Goal: Task Accomplishment & Management: Manage account settings

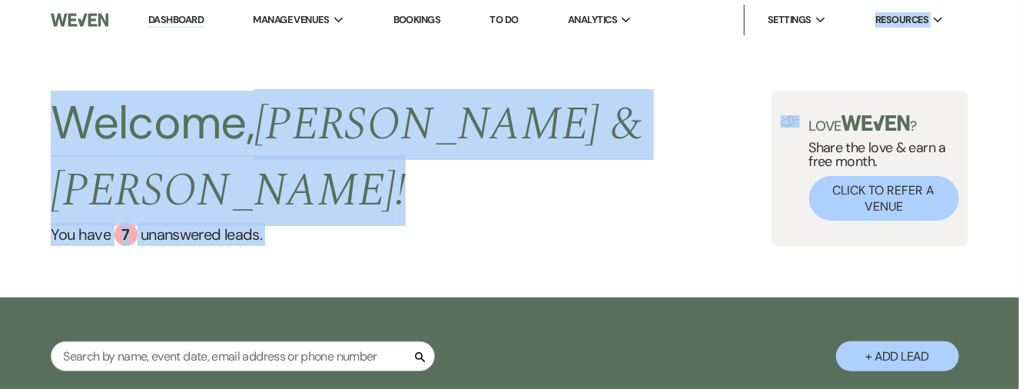
drag, startPoint x: 417, startPoint y: 0, endPoint x: 826, endPoint y: -102, distance: 420.9
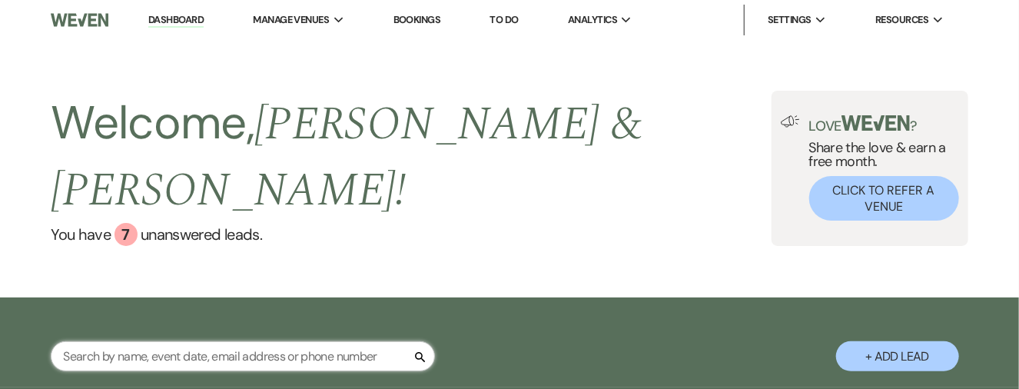
click at [171, 341] on input "text" at bounding box center [243, 356] width 384 height 30
click at [209, 341] on input "text" at bounding box center [243, 356] width 384 height 30
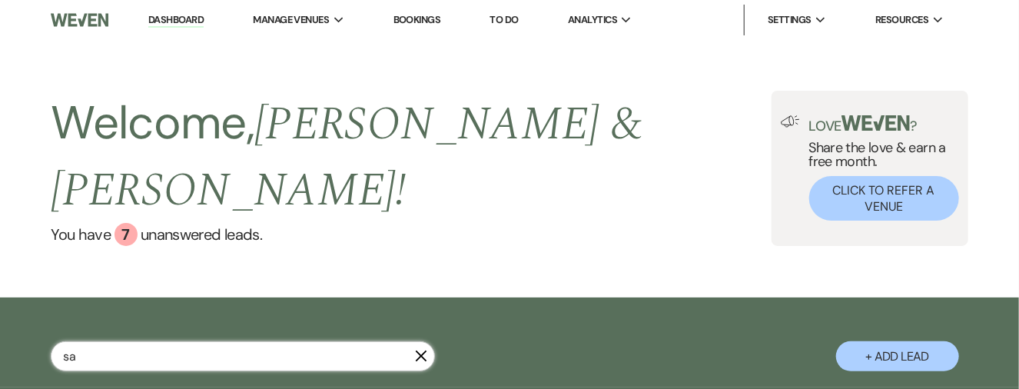
type input "[PERSON_NAME]"
select select "6"
select select "8"
select select "5"
select select "2"
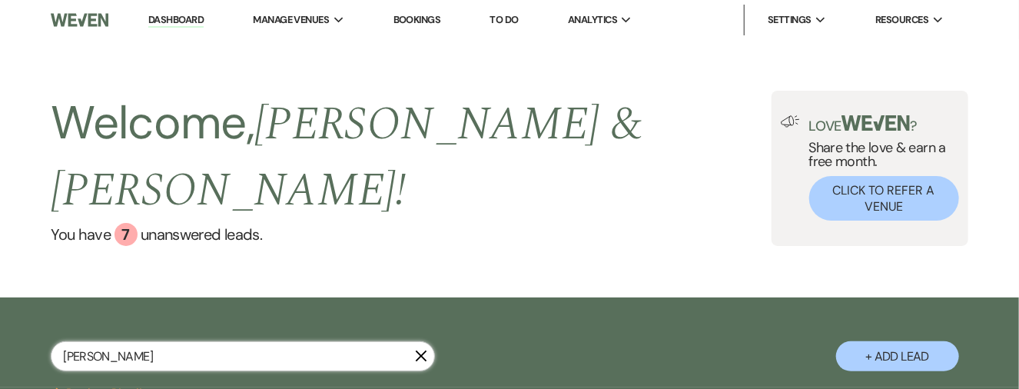
select select "8"
select select "5"
select select "8"
select select "6"
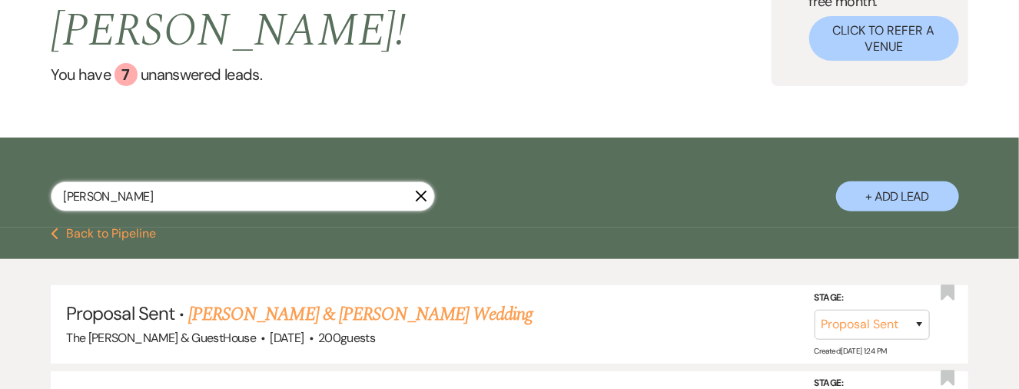
scroll to position [161, 0]
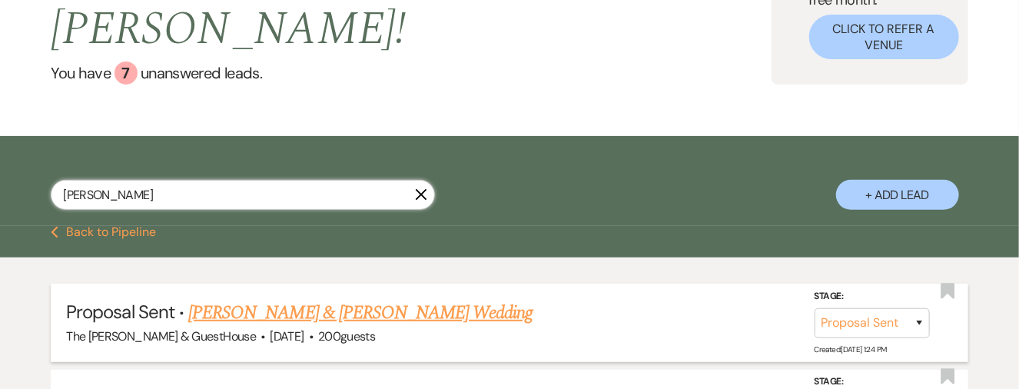
type input "[PERSON_NAME]"
click at [231, 299] on link "[PERSON_NAME] & [PERSON_NAME] Wedding" at bounding box center [360, 313] width 344 height 28
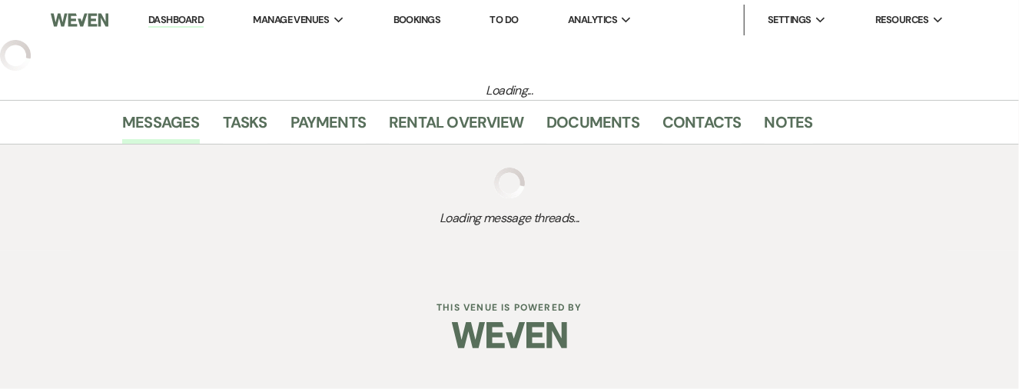
select select "6"
select select "20"
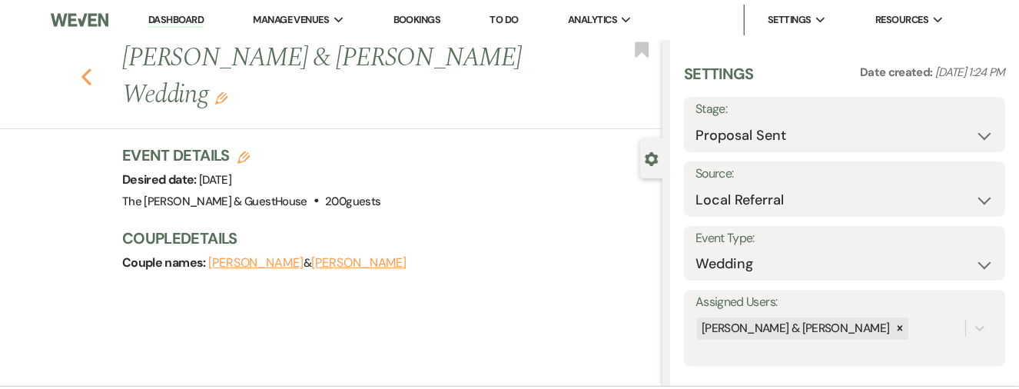
click at [92, 81] on icon "Previous" at bounding box center [87, 77] width 12 height 18
select select "6"
select select "8"
select select "5"
select select "2"
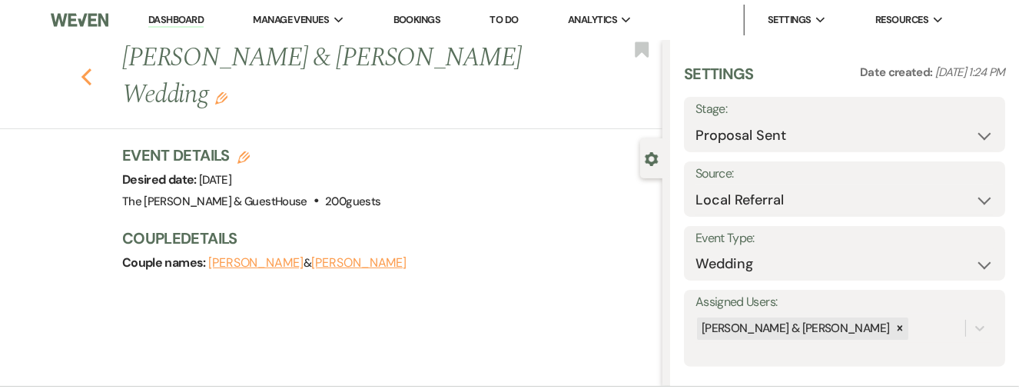
select select "8"
select select "5"
select select "8"
select select "6"
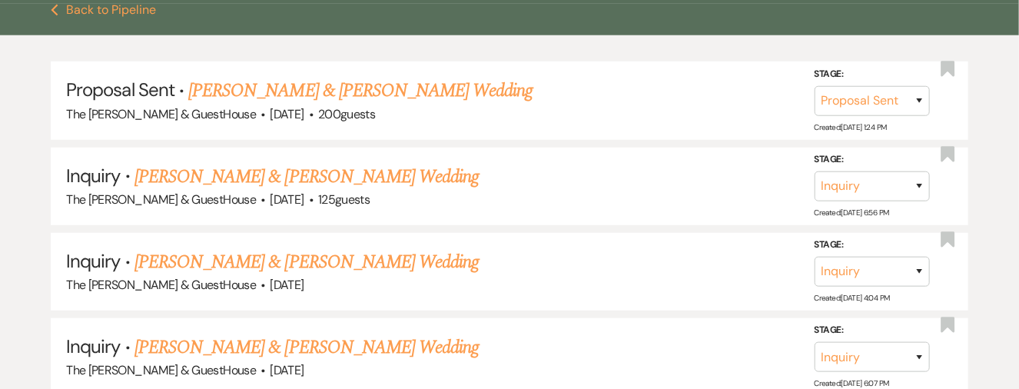
scroll to position [370, 0]
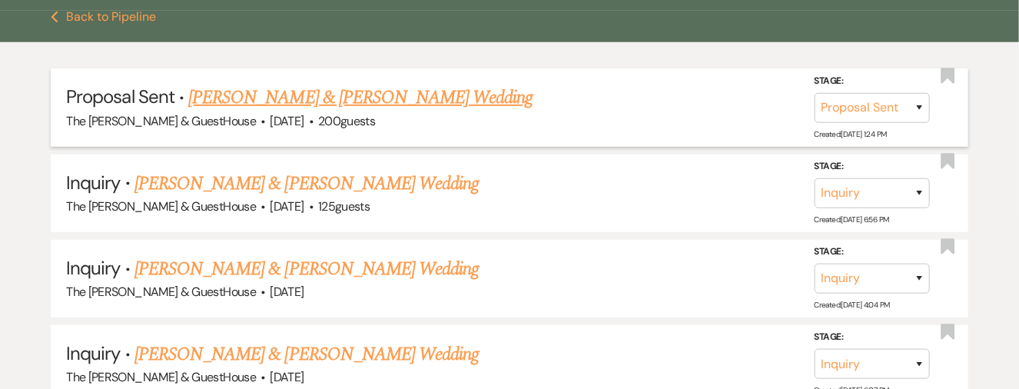
click at [293, 84] on link "[PERSON_NAME] & [PERSON_NAME] Wedding" at bounding box center [360, 98] width 344 height 28
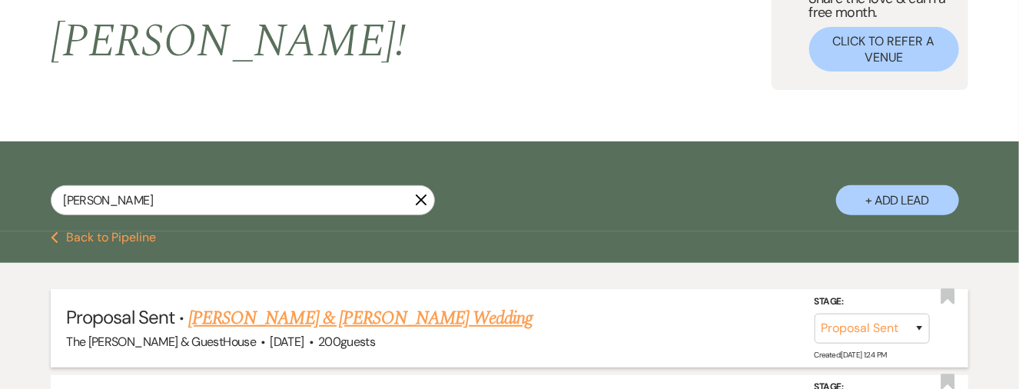
select select "6"
select select "20"
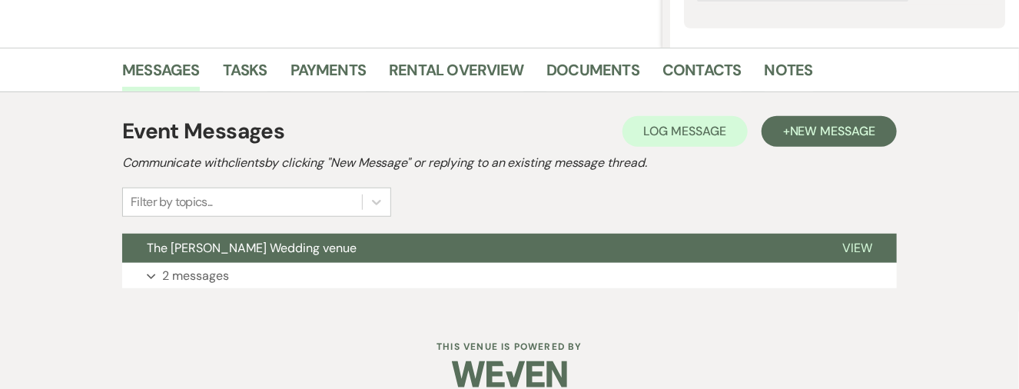
scroll to position [341, 0]
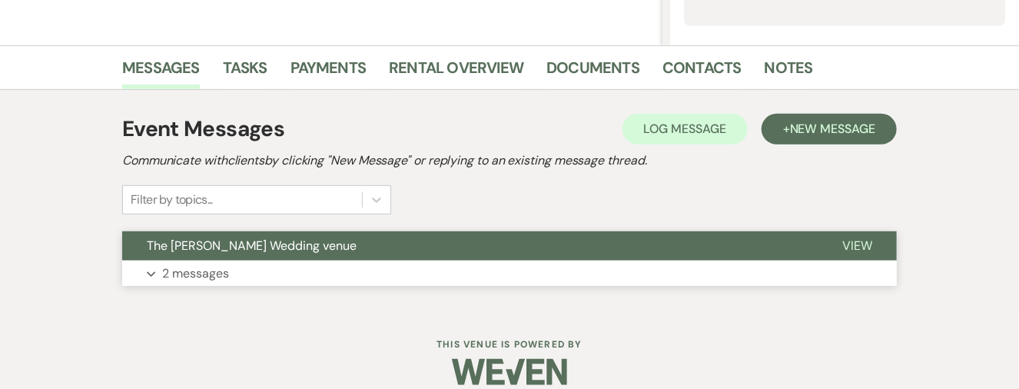
click at [189, 277] on p "2 messages" at bounding box center [195, 274] width 67 height 20
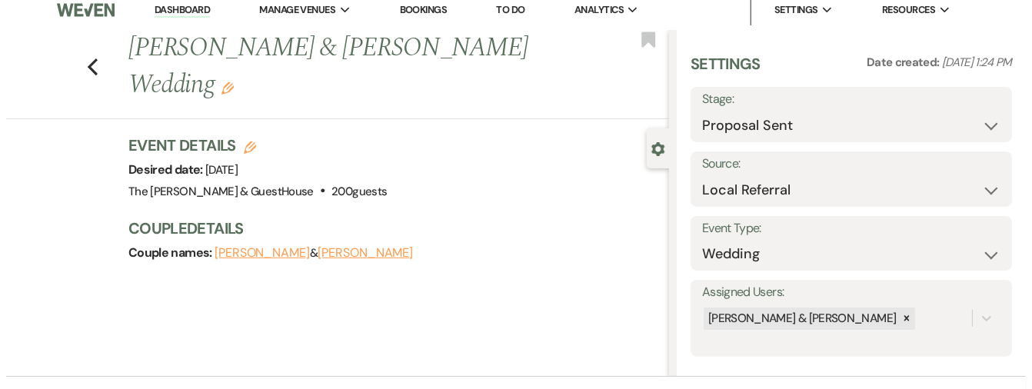
scroll to position [0, 0]
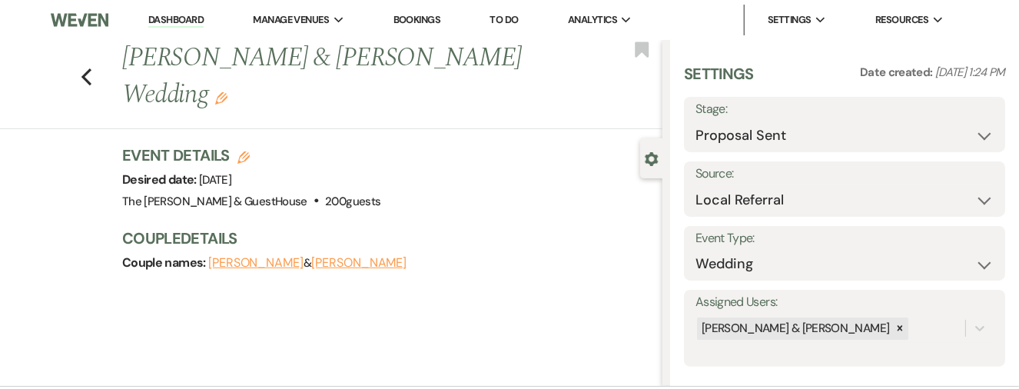
click at [375, 267] on button "[PERSON_NAME]" at bounding box center [358, 263] width 95 height 12
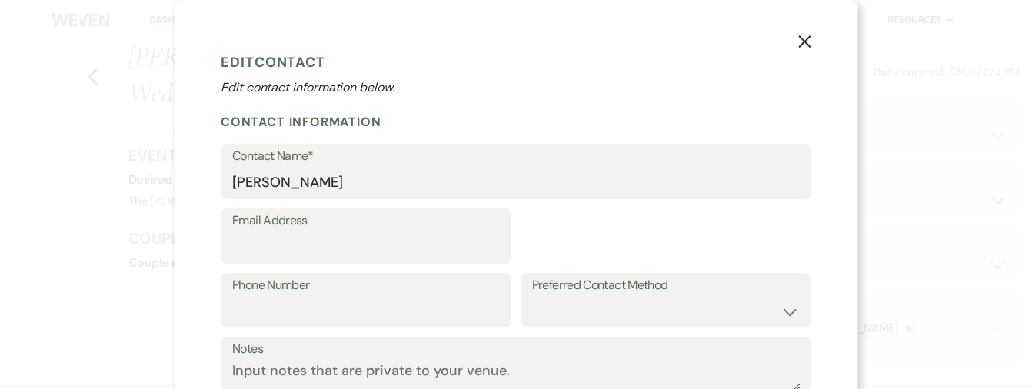
select select "1"
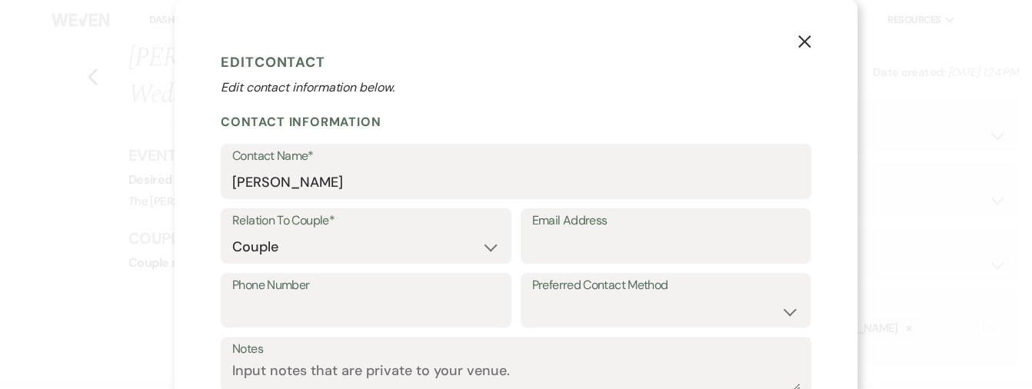
click at [797, 36] on icon "X" at bounding box center [804, 42] width 14 height 14
